Goal: Task Accomplishment & Management: Use online tool/utility

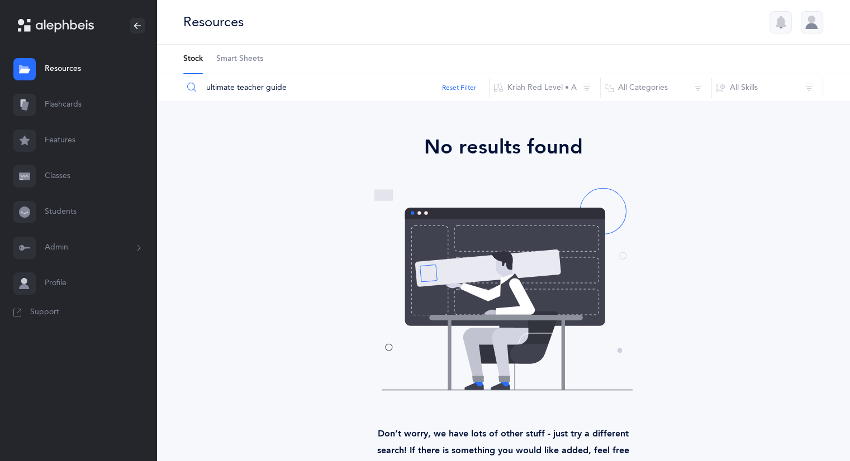
click at [60, 69] on link "Resources" at bounding box center [78, 69] width 156 height 36
click at [60, 107] on link "Flashcards" at bounding box center [78, 105] width 156 height 36
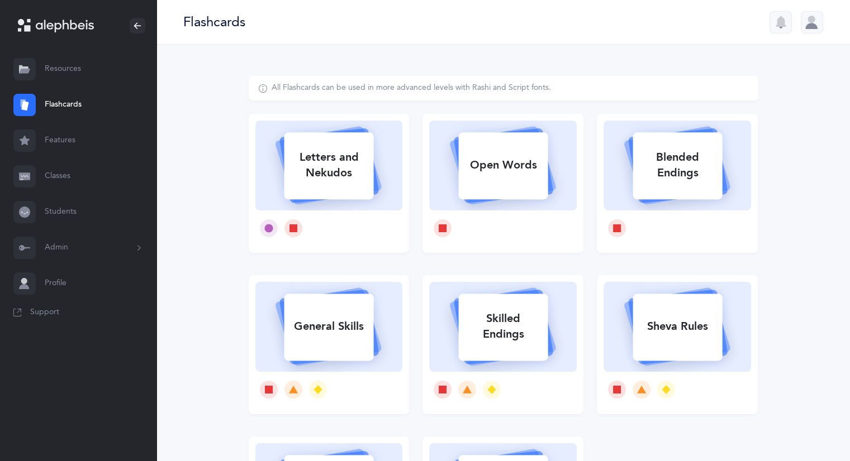
click at [73, 65] on link "Resources" at bounding box center [78, 69] width 156 height 36
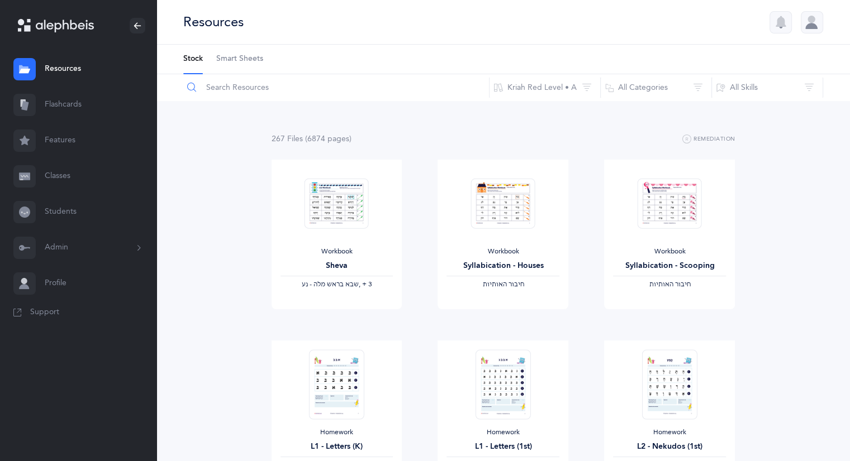
click at [273, 82] on input "text" at bounding box center [336, 87] width 307 height 27
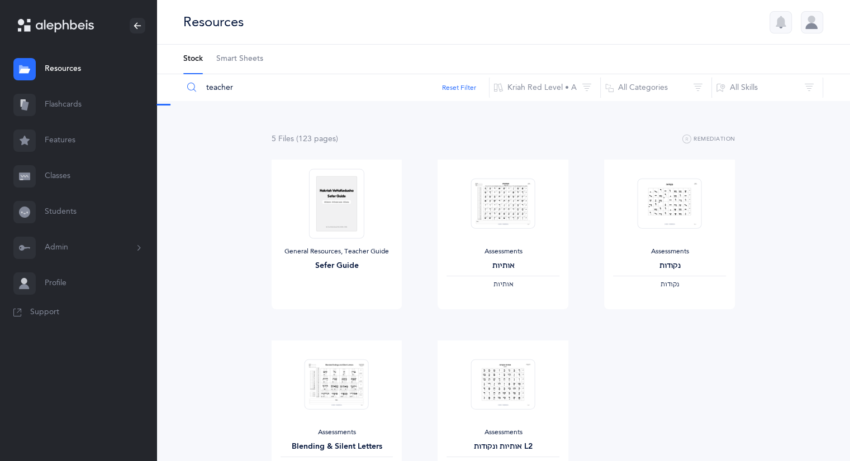
type input "teacher"
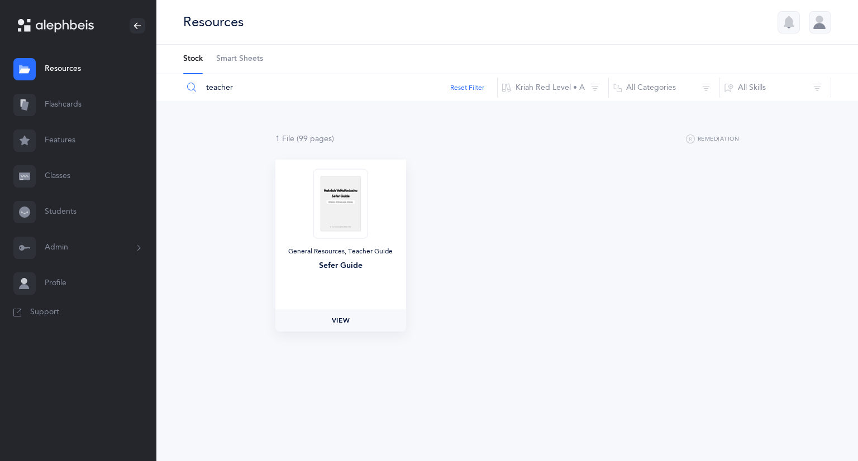
click at [337, 324] on span "View" at bounding box center [341, 321] width 18 height 10
click at [49, 109] on link "Flashcards" at bounding box center [78, 105] width 156 height 36
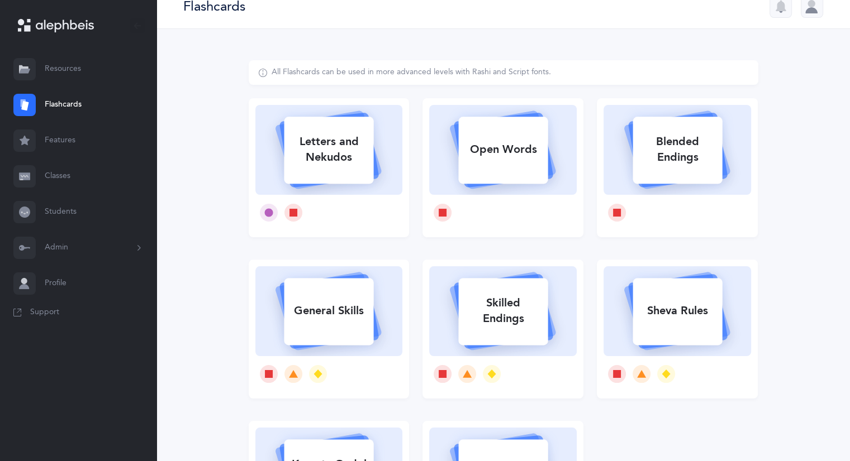
scroll to position [56, 0]
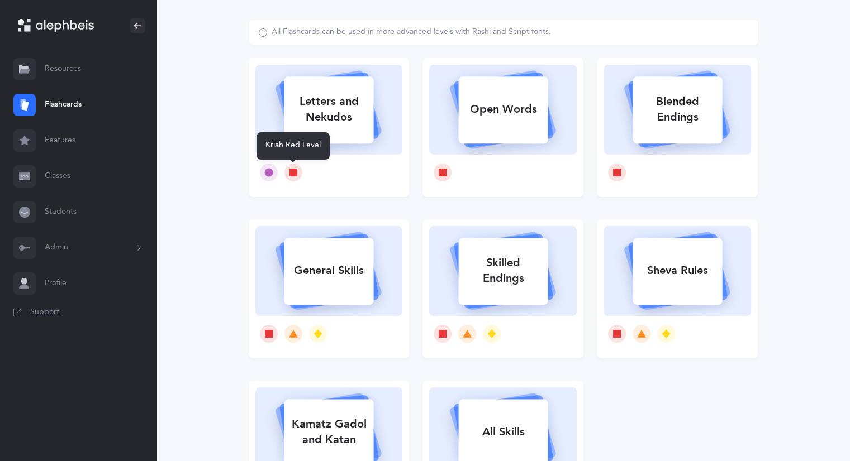
click at [291, 170] on icon at bounding box center [293, 173] width 8 height 8
select select
select select "single"
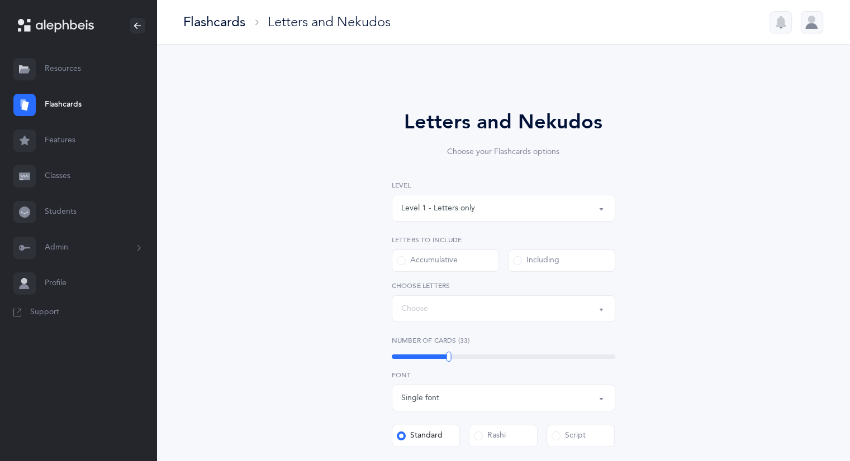
select select "27"
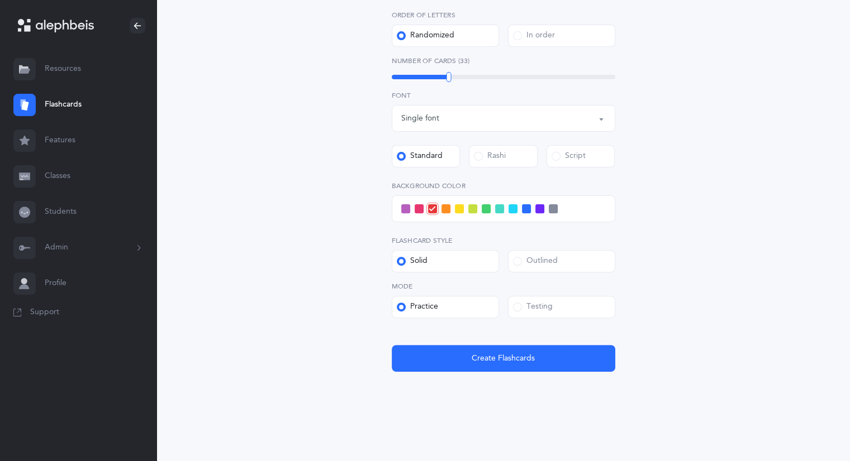
scroll to position [270, 0]
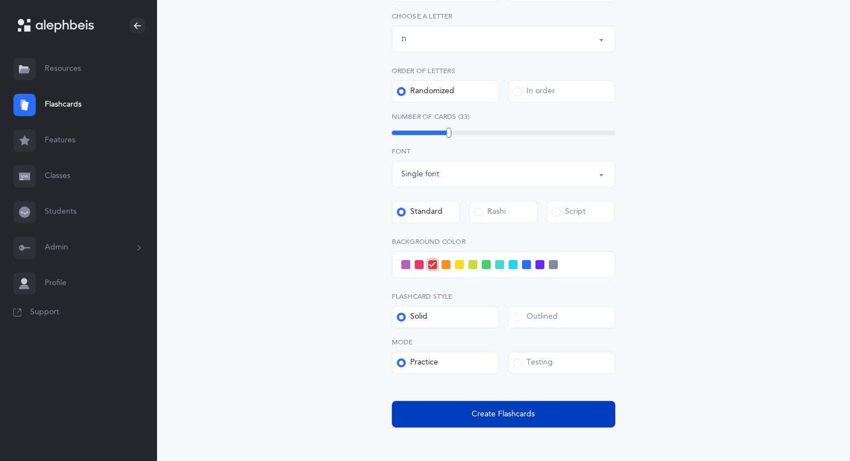
click at [498, 420] on span "Create Flashcards" at bounding box center [502, 415] width 63 height 12
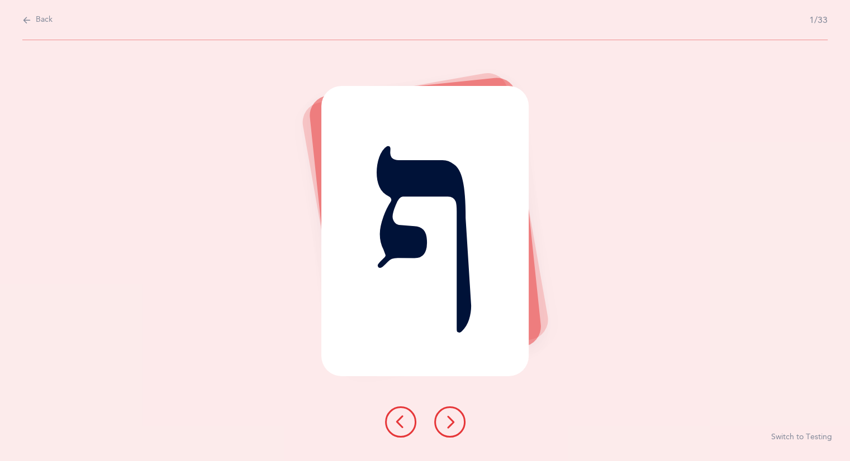
scroll to position [0, 0]
click at [449, 423] on icon at bounding box center [453, 422] width 13 height 13
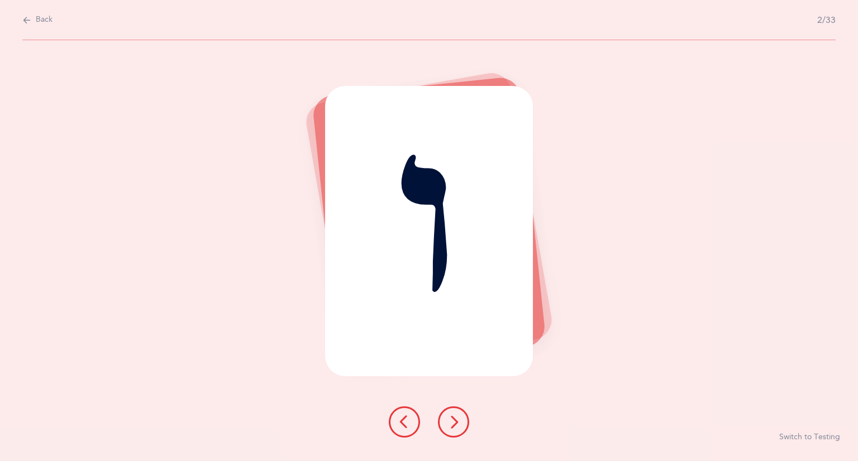
click at [449, 423] on icon at bounding box center [453, 422] width 13 height 13
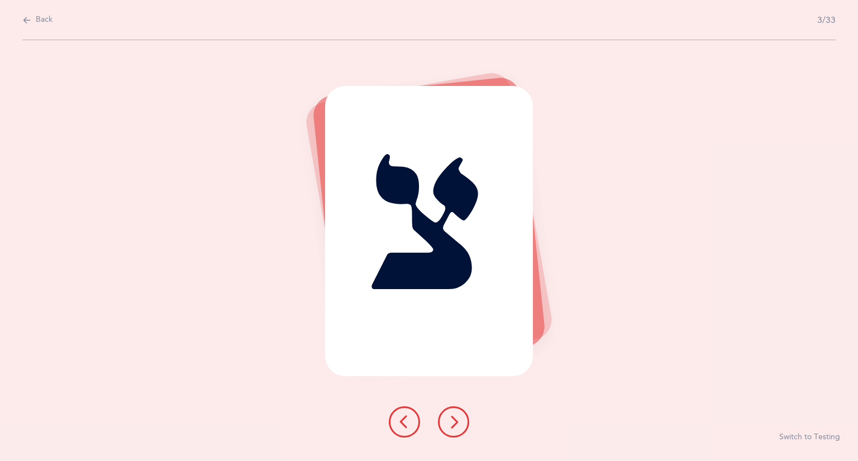
click at [32, 20] on button "Back" at bounding box center [37, 20] width 30 height 12
select select "27"
select select "single"
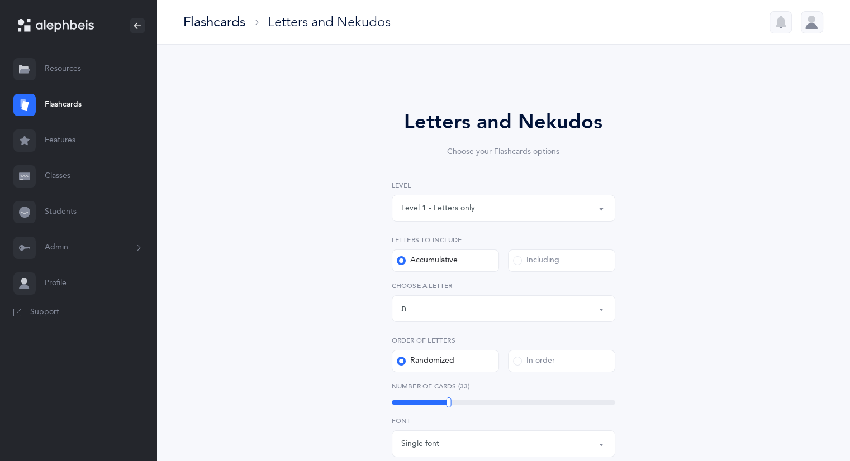
click at [67, 106] on link "Flashcards" at bounding box center [78, 105] width 156 height 36
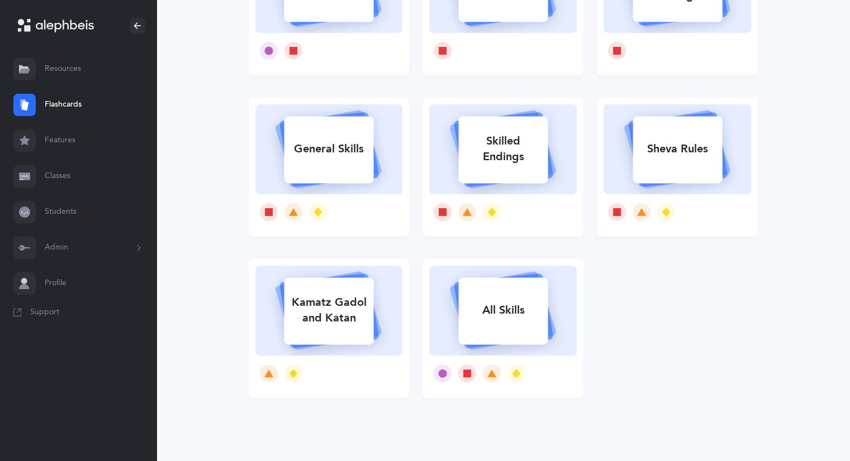
scroll to position [181, 0]
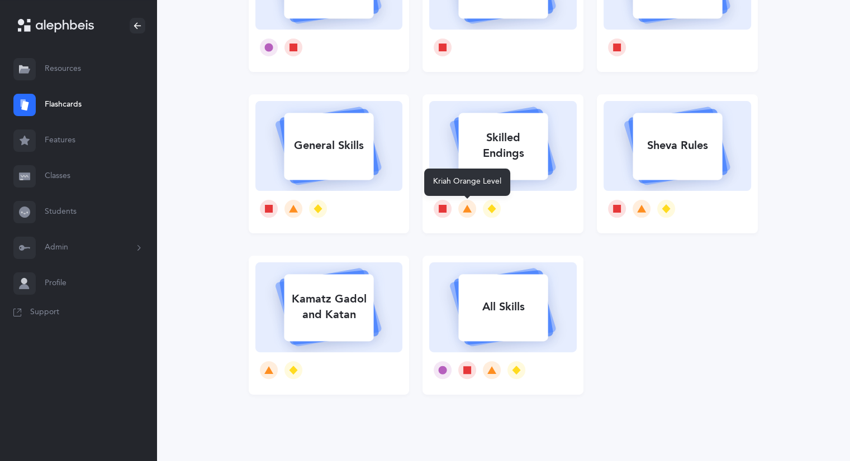
click at [467, 206] on icon at bounding box center [467, 209] width 9 height 8
select select
select select "single"
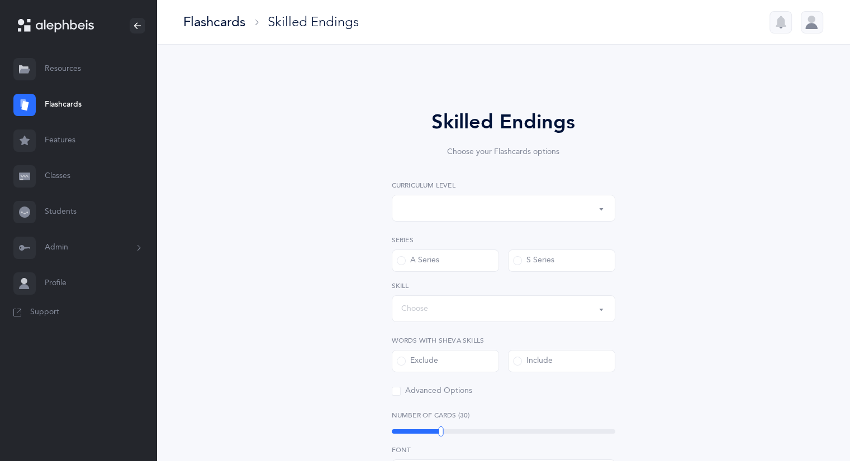
select select "1"
select select "28"
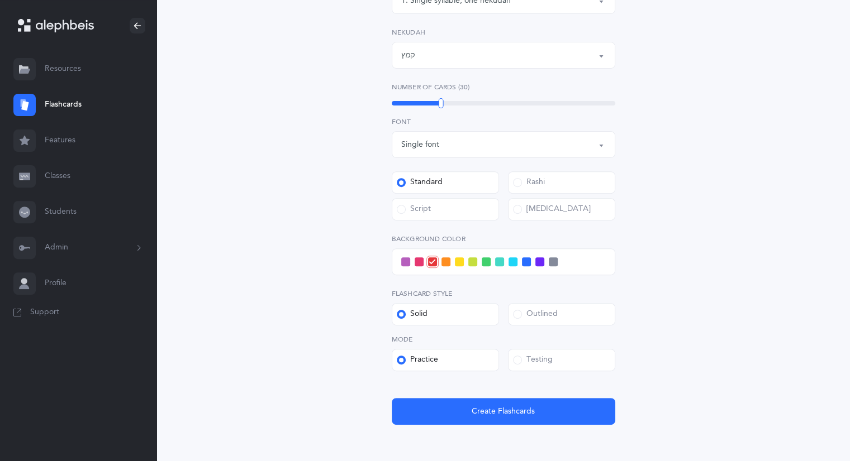
scroll to position [416, 0]
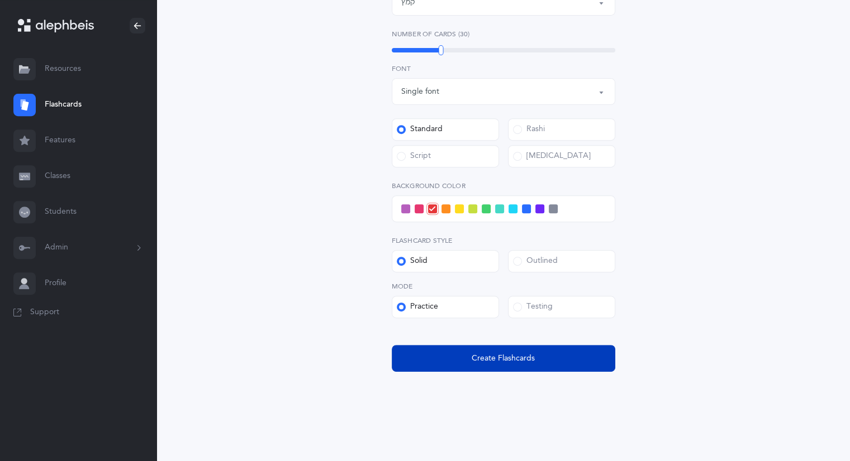
click at [483, 360] on span "Create Flashcards" at bounding box center [502, 359] width 63 height 12
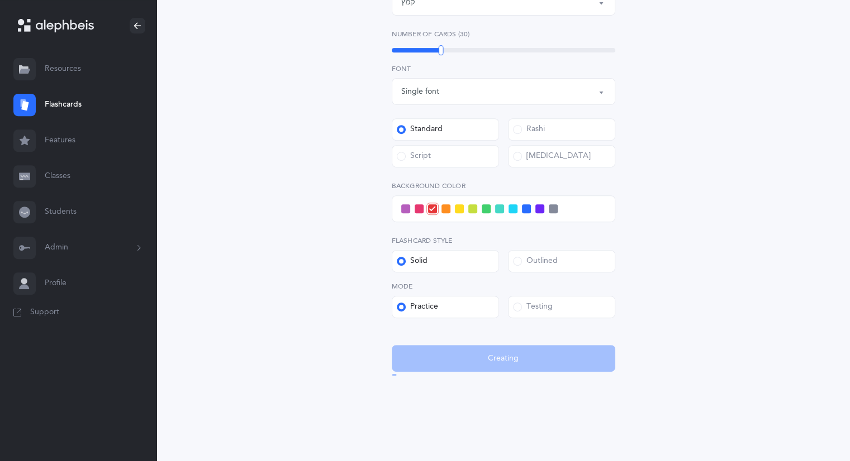
scroll to position [0, 0]
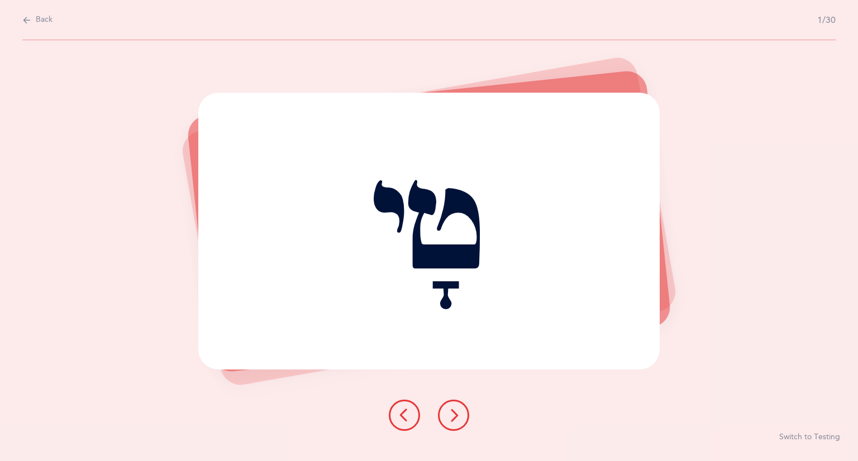
click at [458, 415] on button at bounding box center [453, 415] width 31 height 31
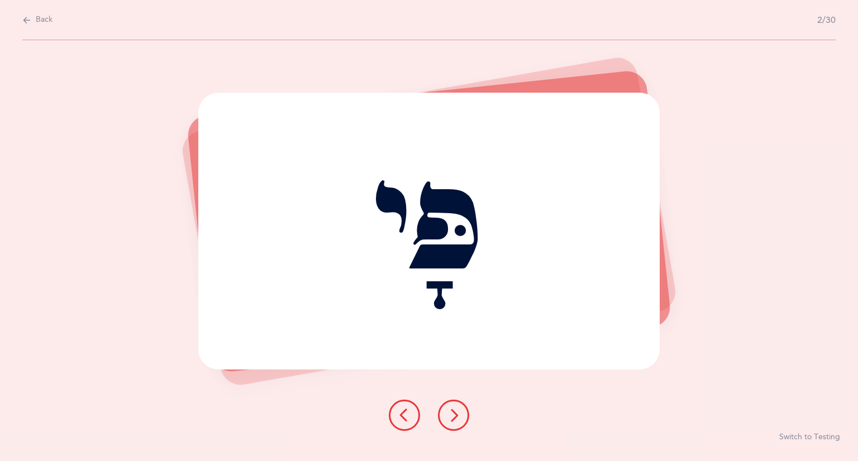
click at [458, 415] on icon at bounding box center [453, 415] width 13 height 13
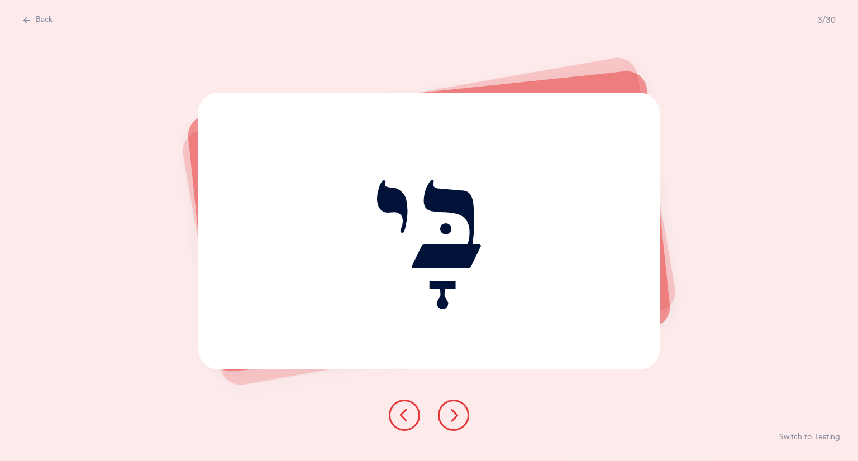
click at [27, 20] on icon at bounding box center [26, 20] width 9 height 12
select select "1"
select select "28"
select select "single"
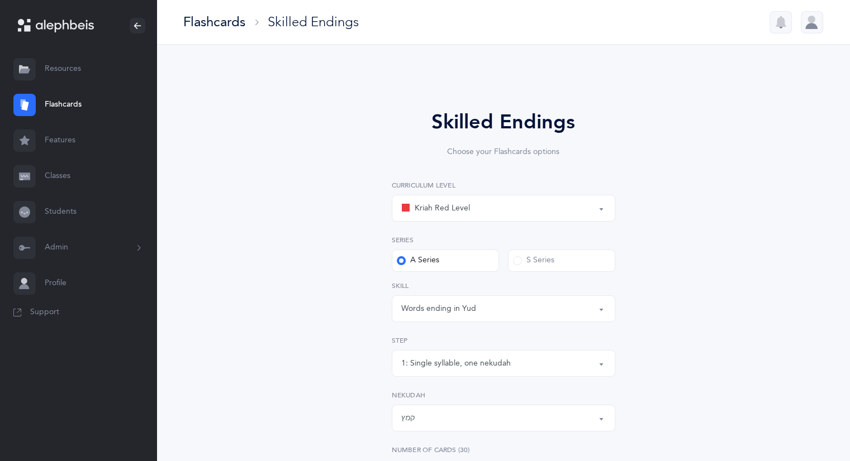
click at [69, 66] on link "Resources" at bounding box center [78, 69] width 156 height 36
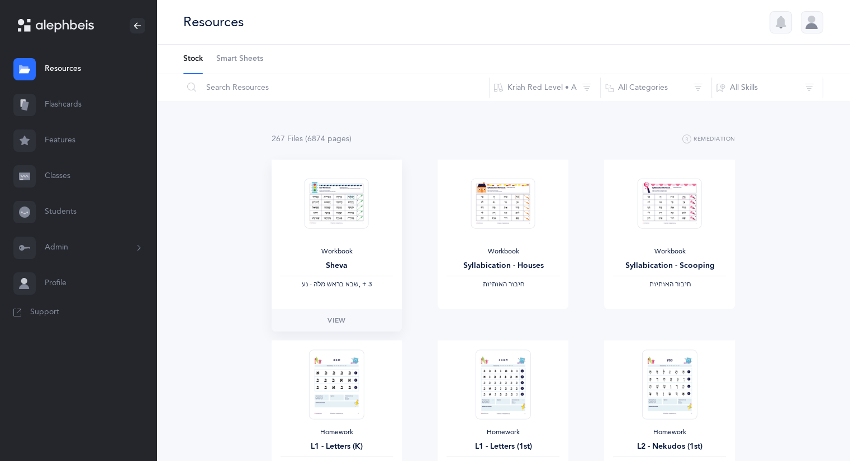
scroll to position [56, 0]
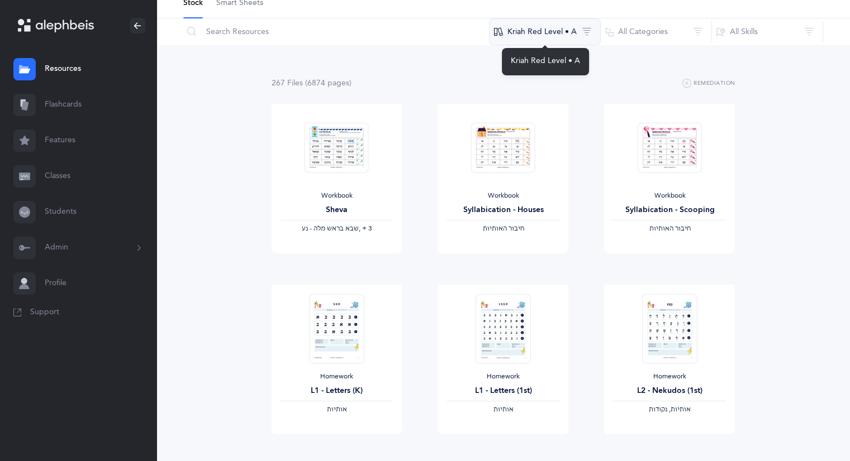
click at [584, 29] on button "Kriah Red Level • A" at bounding box center [545, 31] width 112 height 27
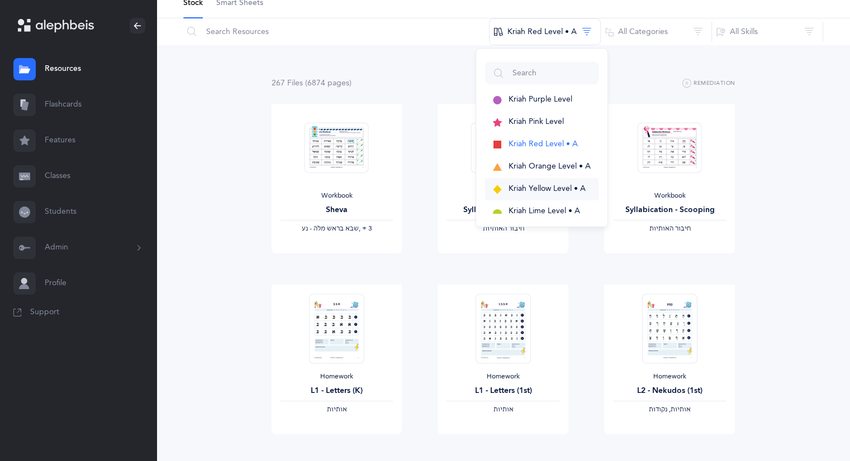
click at [523, 189] on span "Kriah Yellow Level • A" at bounding box center [546, 188] width 77 height 9
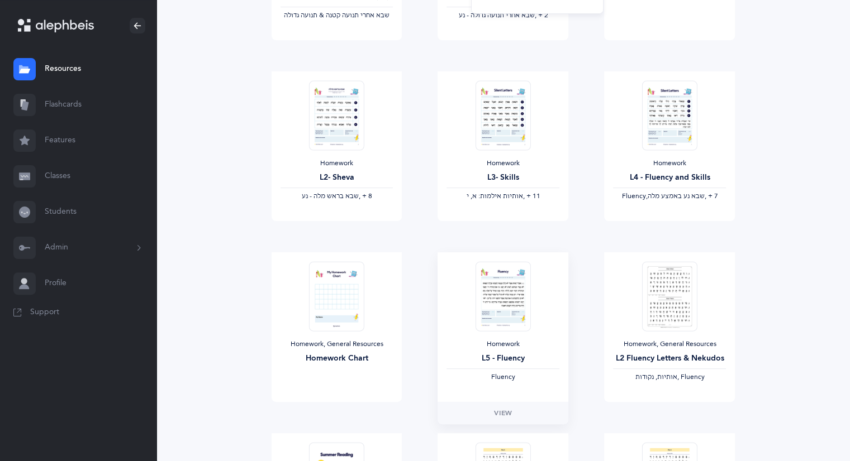
scroll to position [279, 0]
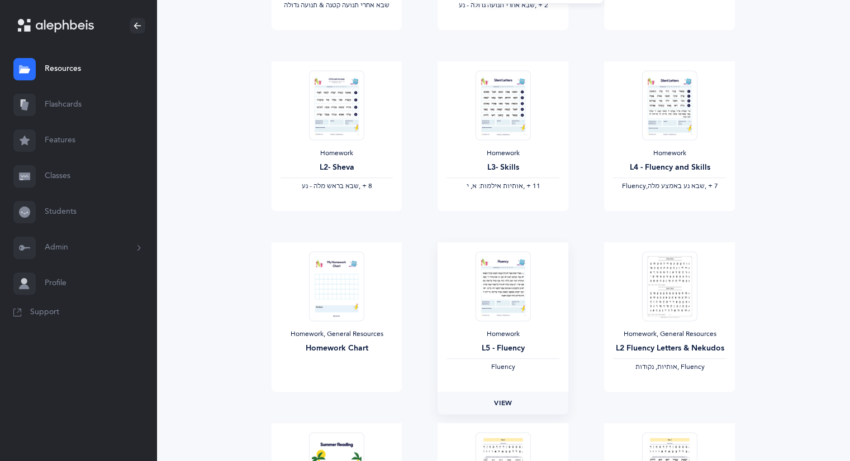
click at [503, 400] on span "View" at bounding box center [503, 403] width 18 height 10
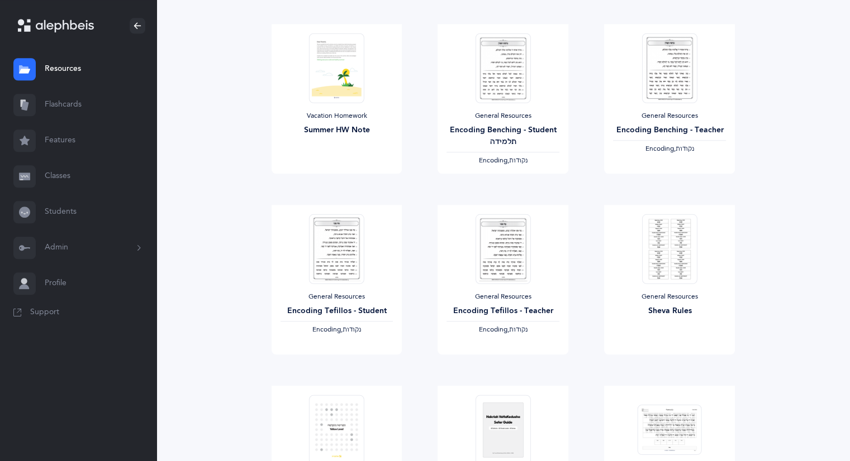
scroll to position [1061, 0]
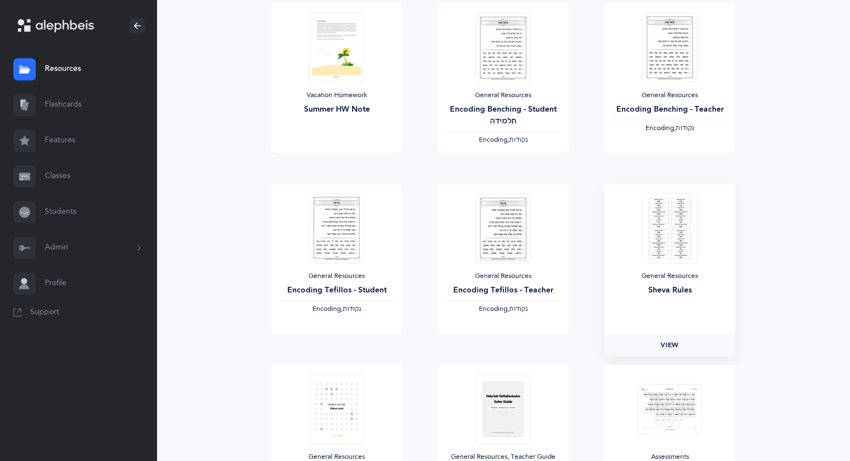
click at [664, 340] on span "View" at bounding box center [669, 345] width 18 height 10
